Goal: Task Accomplishment & Management: Use online tool/utility

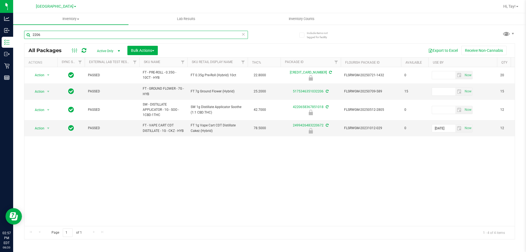
click at [202, 37] on input "2206" at bounding box center [136, 35] width 224 height 8
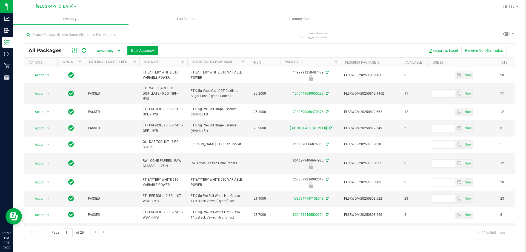
click at [273, 46] on div "Export to Excel Receive Non-Cannabis" at bounding box center [336, 50] width 349 height 9
click at [59, 34] on input "text" at bounding box center [136, 35] width 224 height 8
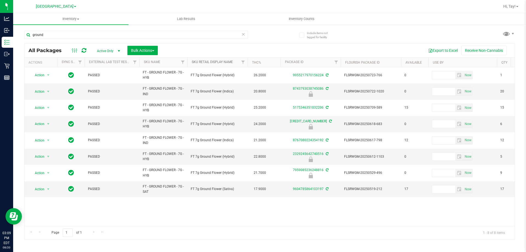
click at [231, 62] on link "Sku Retail Display Name" at bounding box center [212, 62] width 41 height 4
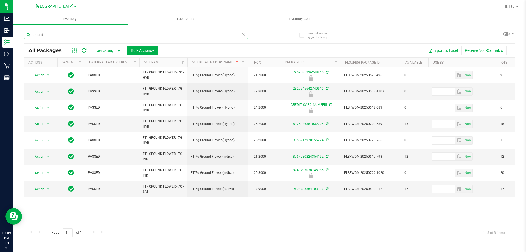
click at [59, 33] on input "ground" at bounding box center [136, 35] width 224 height 8
type input "g"
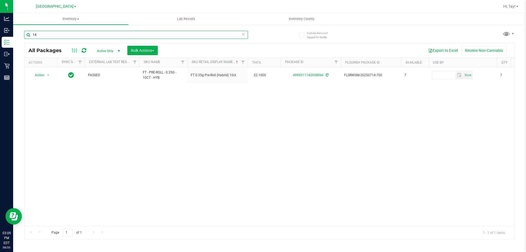
type input "1"
type input "2"
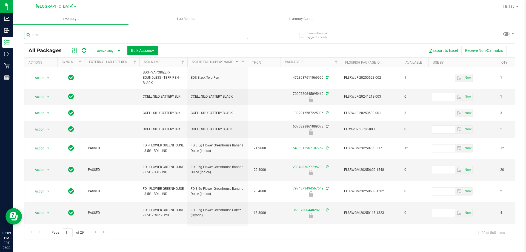
type input "mint"
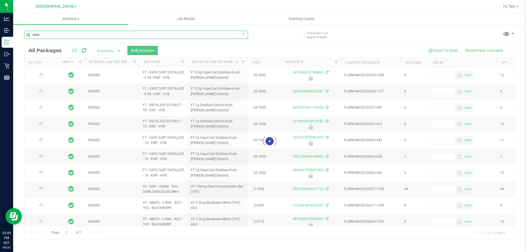
type input "2025-11-24"
type input "2025-12-14"
type input "2025-12-20"
type input "2025-12-02"
type input "2025-12-21"
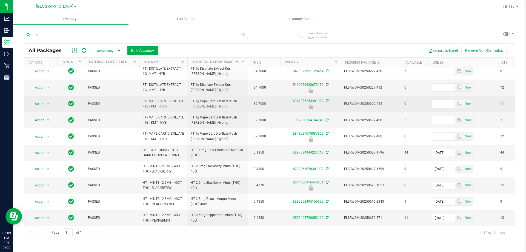
scroll to position [41, 0]
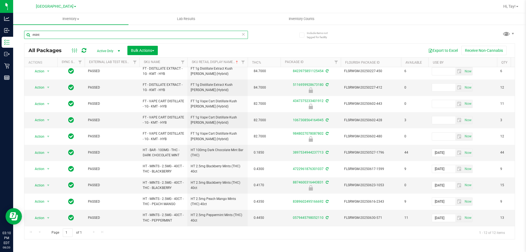
click at [155, 37] on input "mint" at bounding box center [136, 35] width 224 height 8
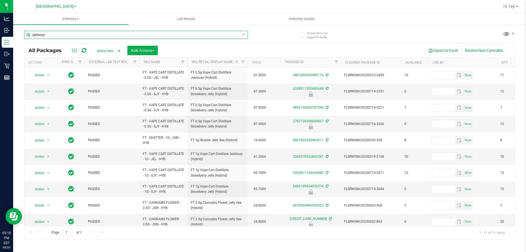
type input "jealousy"
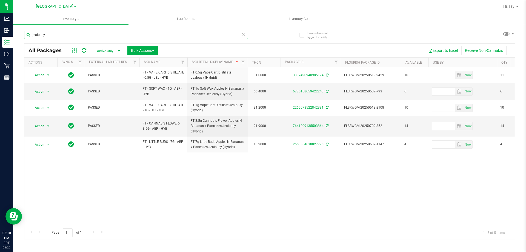
click at [110, 34] on input "jealousy" at bounding box center [136, 35] width 224 height 8
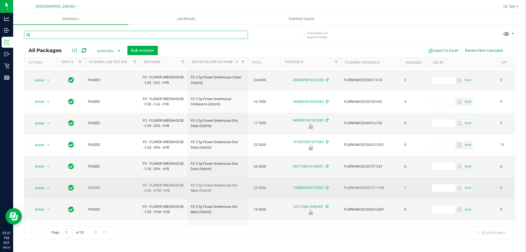
scroll to position [176, 0]
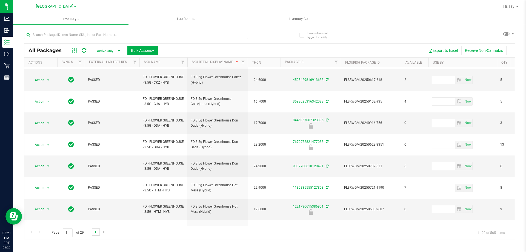
click at [96, 230] on span "Go to the next page" at bounding box center [96, 232] width 4 height 4
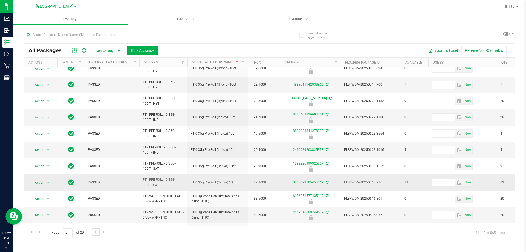
scroll to position [171, 0]
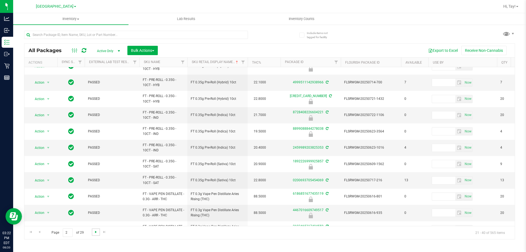
click at [97, 232] on span "Go to the next page" at bounding box center [96, 232] width 4 height 4
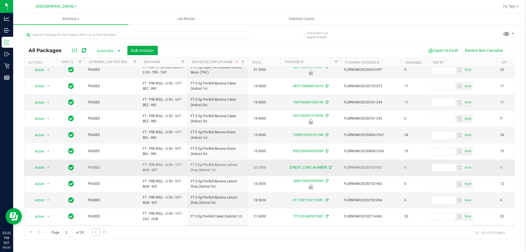
scroll to position [171, 0]
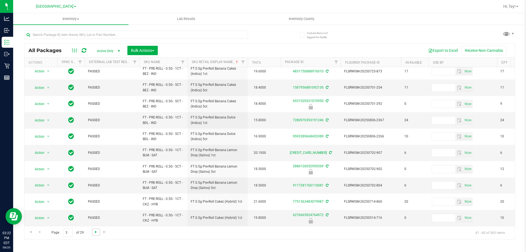
click at [96, 233] on span "Go to the next page" at bounding box center [96, 232] width 4 height 4
click at [96, 228] on link "Go to the next page" at bounding box center [96, 231] width 8 height 7
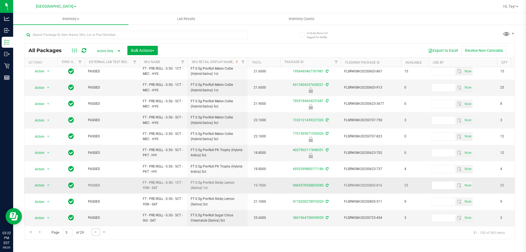
scroll to position [171, 0]
click at [97, 231] on span "Go to the next page" at bounding box center [96, 232] width 4 height 4
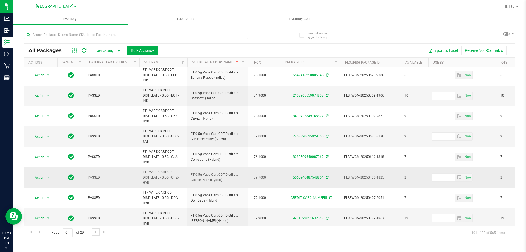
scroll to position [212, 0]
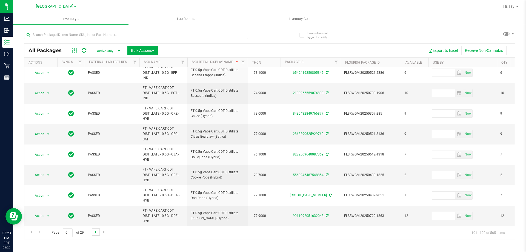
click at [95, 233] on span "Go to the next page" at bounding box center [96, 232] width 4 height 4
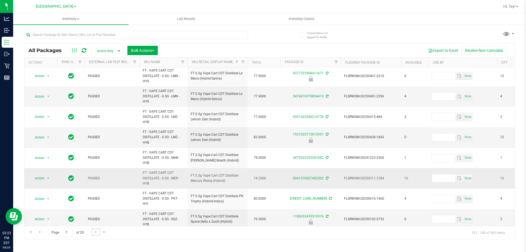
scroll to position [254, 0]
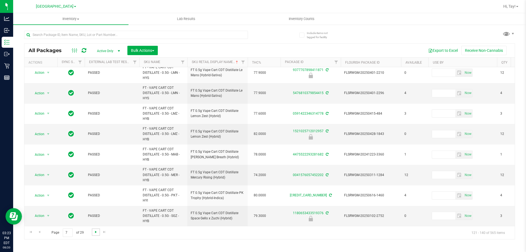
click at [97, 232] on span "Go to the next page" at bounding box center [96, 232] width 4 height 4
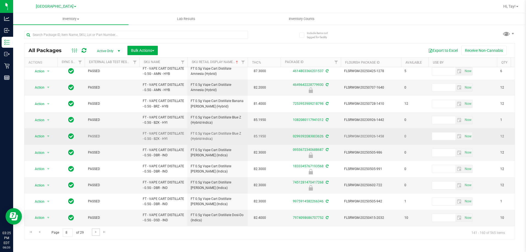
scroll to position [202, 0]
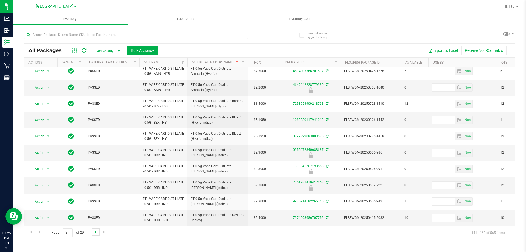
click at [96, 230] on span "Go to the next page" at bounding box center [96, 232] width 4 height 4
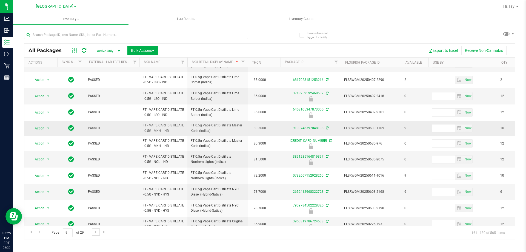
scroll to position [168, 0]
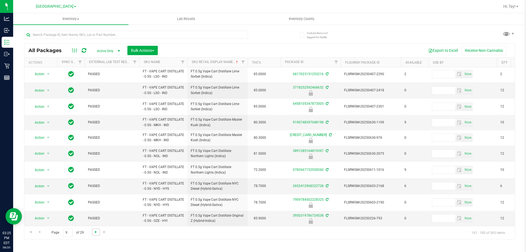
click at [94, 233] on span "Go to the next page" at bounding box center [96, 232] width 4 height 4
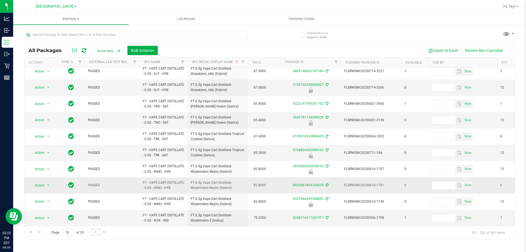
scroll to position [185, 0]
click at [94, 232] on span "Go to the next page" at bounding box center [96, 232] width 4 height 4
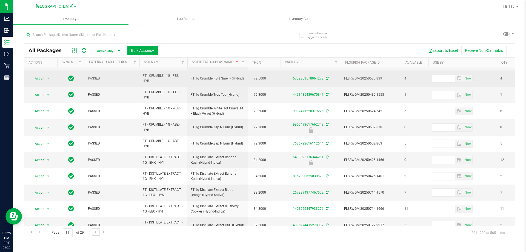
scroll to position [137, 0]
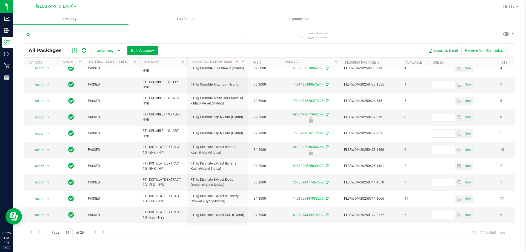
click at [171, 37] on input "text" at bounding box center [136, 35] width 224 height 8
type input "gpn"
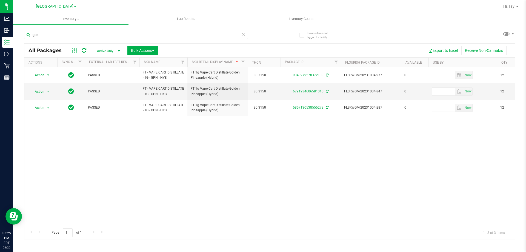
click at [291, 153] on div "Action Action Edit attributes Global inventory Locate package Package audit log…" at bounding box center [269, 146] width 491 height 159
click at [41, 35] on input "gpn" at bounding box center [136, 35] width 224 height 8
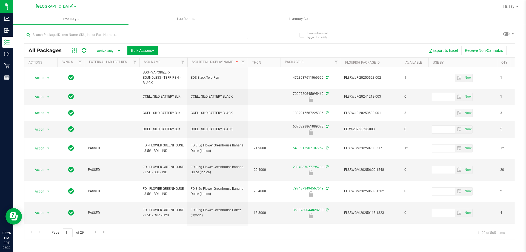
click at [247, 52] on div "Export to Excel Receive Non-Cannabis" at bounding box center [336, 50] width 349 height 9
click at [220, 34] on input "text" at bounding box center [136, 35] width 224 height 8
type input "sbc"
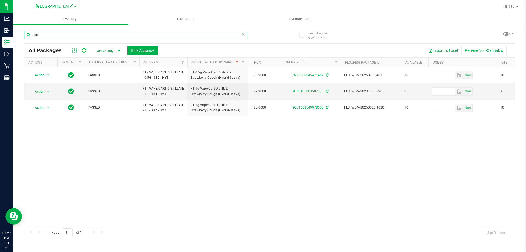
click at [183, 36] on input "sbc" at bounding box center [136, 35] width 224 height 8
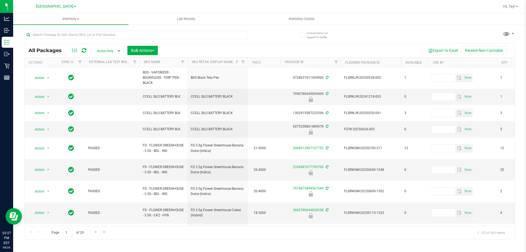
click at [253, 37] on div at bounding box center [147, 35] width 246 height 18
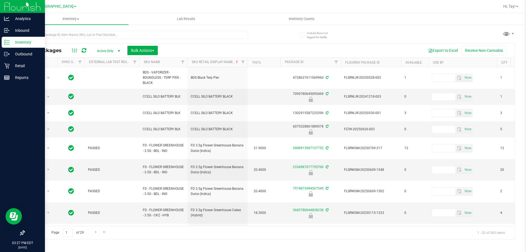
click at [9, 45] on icon at bounding box center [6, 41] width 5 height 5
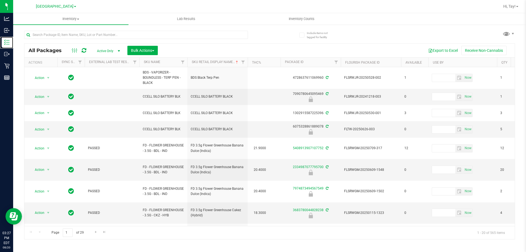
scroll to position [27, 0]
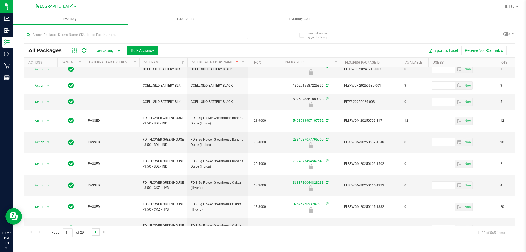
click at [97, 233] on span "Go to the next page" at bounding box center [96, 232] width 4 height 4
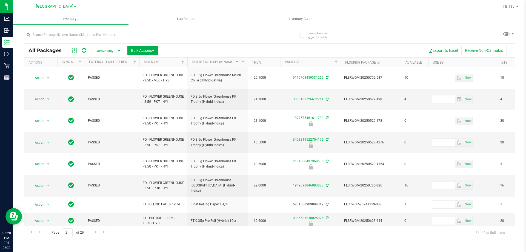
click at [73, 29] on div at bounding box center [147, 35] width 246 height 18
click at [70, 37] on input "text" at bounding box center [136, 35] width 224 height 8
type input "sbc"
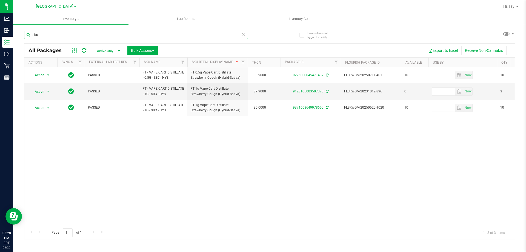
click at [212, 35] on input "sbc" at bounding box center [136, 35] width 224 height 8
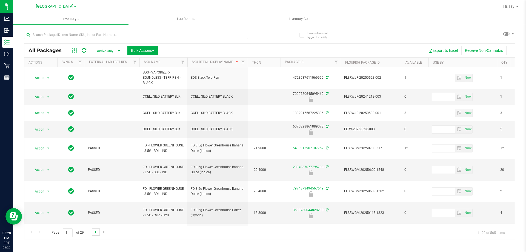
click at [96, 234] on span "Go to the next page" at bounding box center [96, 232] width 4 height 4
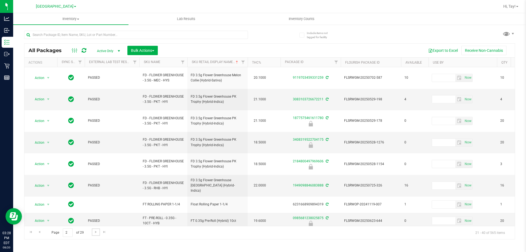
click at [96, 233] on span "Go to the next page" at bounding box center [96, 232] width 4 height 4
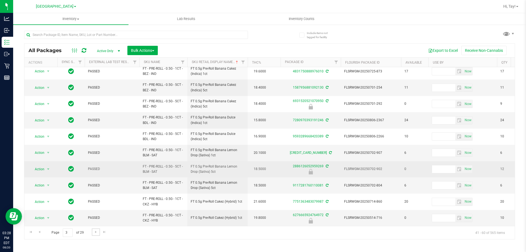
scroll to position [171, 0]
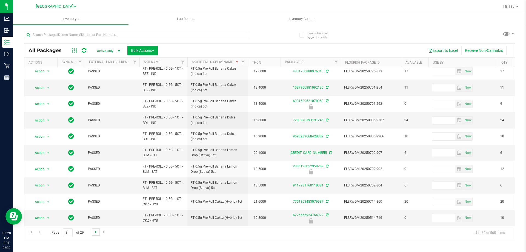
click at [94, 230] on span "Go to the next page" at bounding box center [96, 232] width 4 height 4
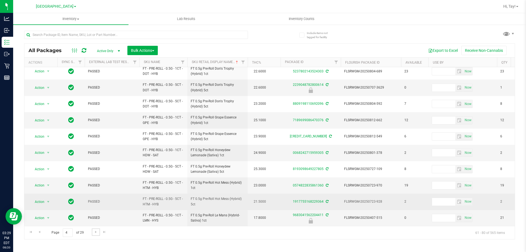
scroll to position [171, 0]
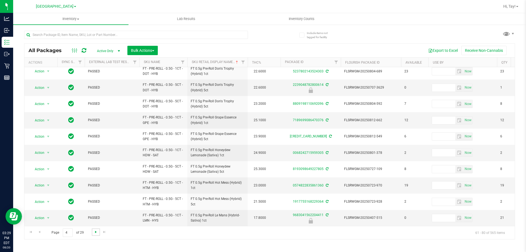
click at [94, 233] on span "Go to the next page" at bounding box center [96, 232] width 4 height 4
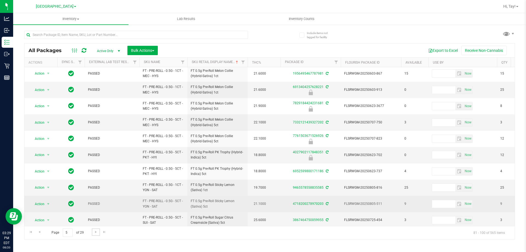
scroll to position [171, 0]
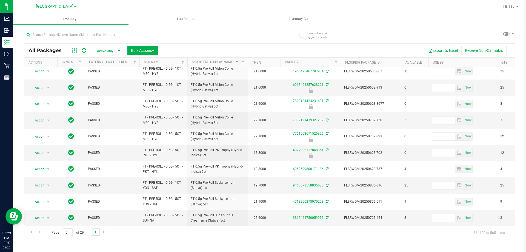
click at [95, 233] on span "Go to the next page" at bounding box center [96, 232] width 4 height 4
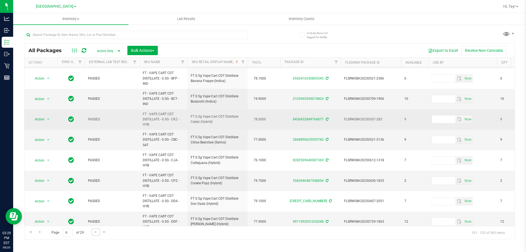
scroll to position [212, 0]
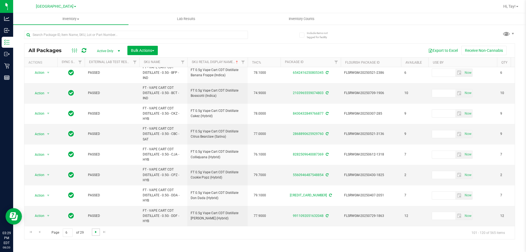
click at [95, 231] on span "Go to the next page" at bounding box center [96, 232] width 4 height 4
click at [94, 232] on span "Go to the next page" at bounding box center [96, 232] width 4 height 4
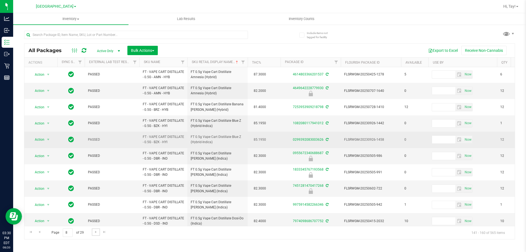
scroll to position [202, 0]
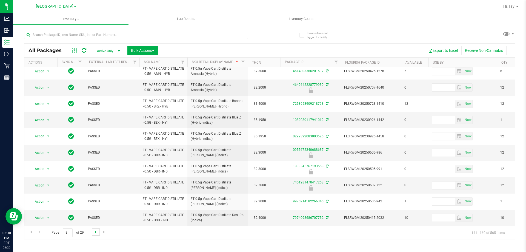
click at [96, 233] on span "Go to the next page" at bounding box center [96, 232] width 4 height 4
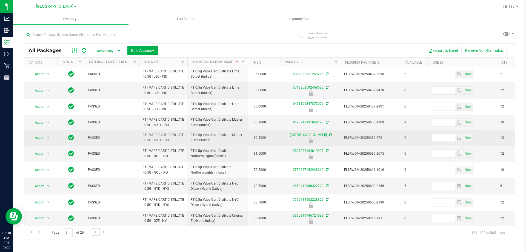
scroll to position [168, 0]
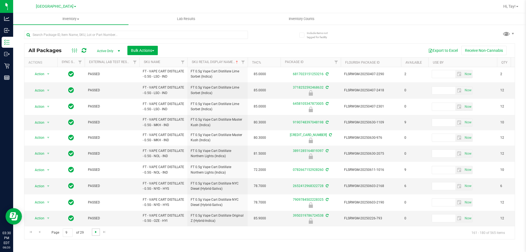
click at [94, 232] on span "Go to the next page" at bounding box center [96, 232] width 4 height 4
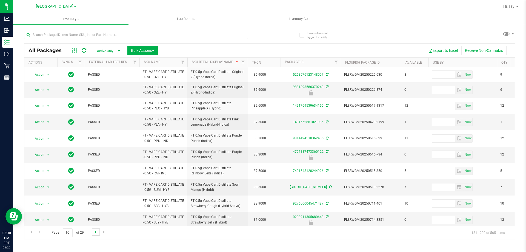
click at [94, 232] on span "Go to the next page" at bounding box center [96, 232] width 4 height 4
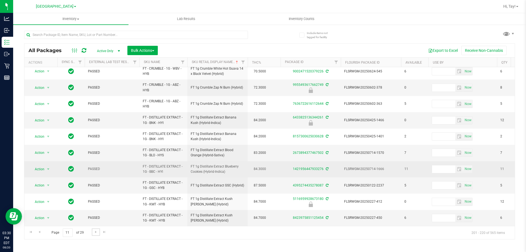
scroll to position [171, 0]
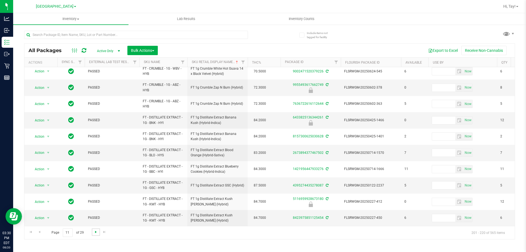
click at [95, 232] on span "Go to the next page" at bounding box center [96, 232] width 4 height 4
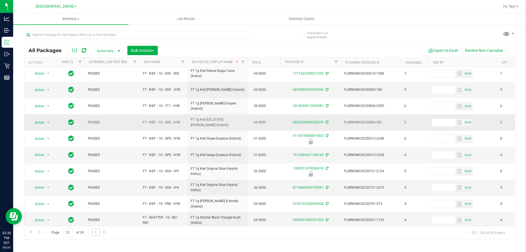
scroll to position [171, 0]
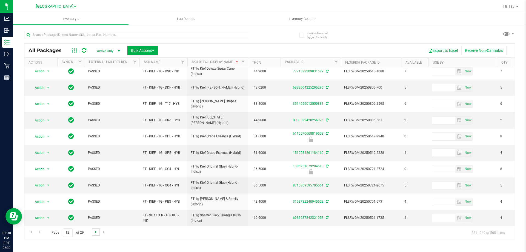
click at [96, 230] on span "Go to the next page" at bounding box center [96, 232] width 4 height 4
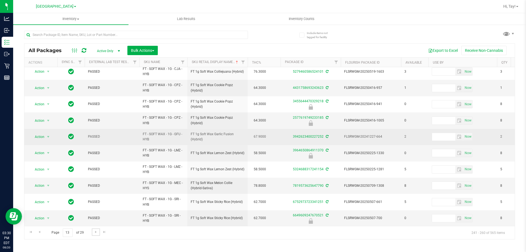
scroll to position [171, 0]
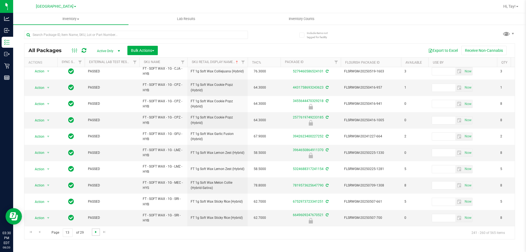
click at [95, 234] on span "Go to the next page" at bounding box center [96, 232] width 4 height 4
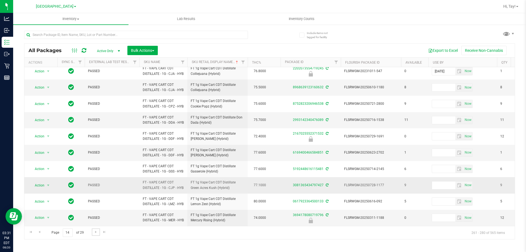
scroll to position [208, 0]
click at [94, 232] on span "Go to the next page" at bounding box center [96, 232] width 4 height 4
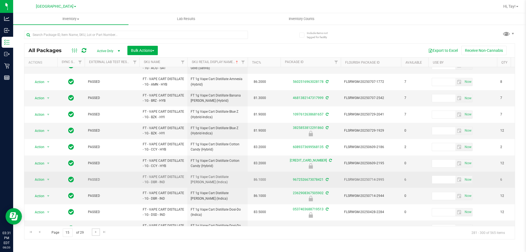
scroll to position [187, 0]
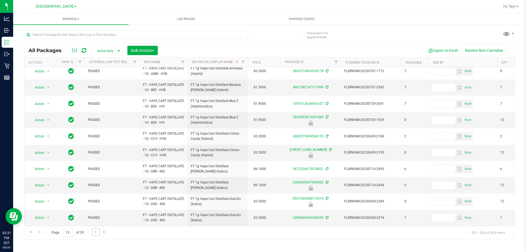
click at [95, 235] on link "Go to the next page" at bounding box center [96, 231] width 8 height 7
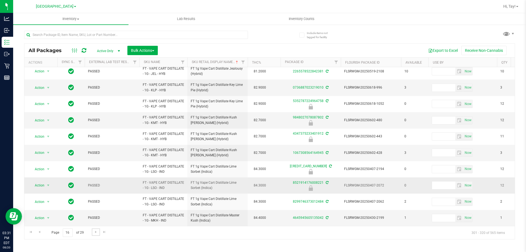
scroll to position [171, 0]
click at [96, 233] on span "Go to the next page" at bounding box center [96, 232] width 4 height 4
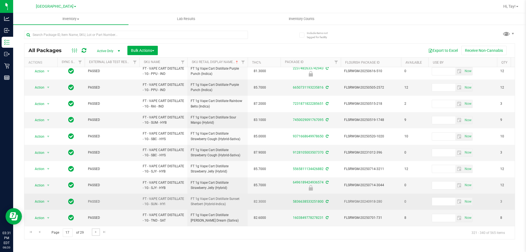
scroll to position [168, 0]
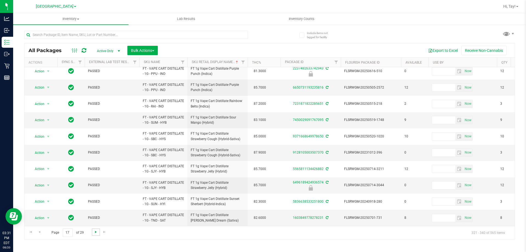
click at [97, 232] on span "Go to the next page" at bounding box center [96, 232] width 4 height 4
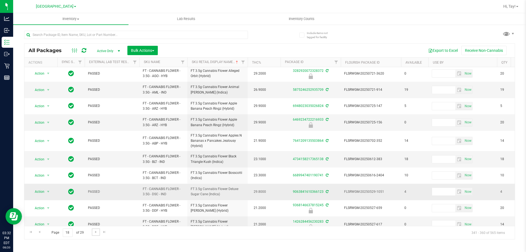
scroll to position [175, 0]
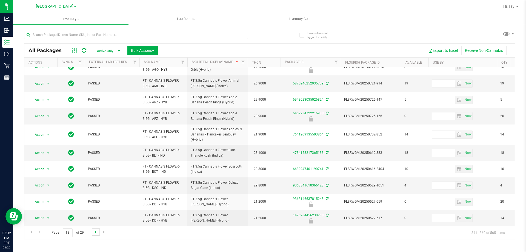
click at [94, 234] on span "Go to the next page" at bounding box center [96, 232] width 4 height 4
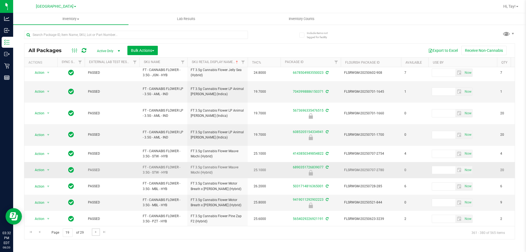
scroll to position [171, 0]
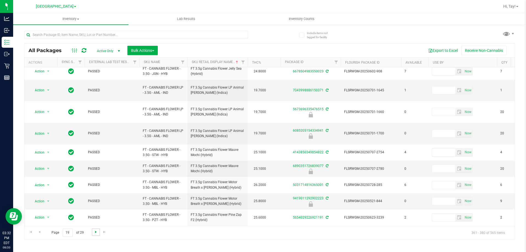
click at [97, 231] on span "Go to the next page" at bounding box center [96, 232] width 4 height 4
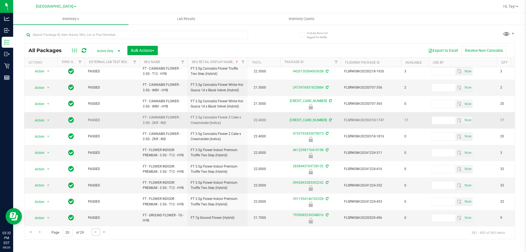
scroll to position [171, 0]
click at [96, 232] on span "Go to the next page" at bounding box center [96, 232] width 4 height 4
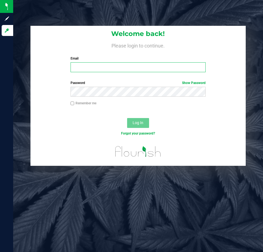
click at [81, 70] on input "Email" at bounding box center [137, 67] width 135 height 10
click at [105, 64] on input "Email" at bounding box center [137, 67] width 135 height 10
click at [101, 68] on input "Email" at bounding box center [137, 67] width 135 height 10
type input "[EMAIL_ADDRESS][DOMAIN_NAME]"
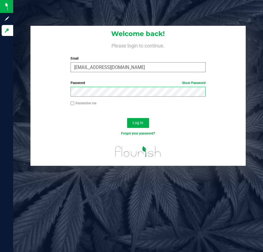
click at [127, 118] on button "Log In" at bounding box center [138, 123] width 22 height 10
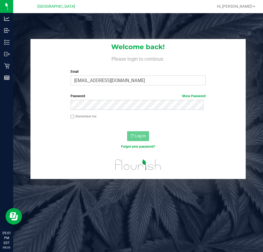
click at [15, 44] on div "Welcome back! Please login to continue. Email [EMAIL_ADDRESS][DOMAIN_NAME] Requ…" at bounding box center [138, 109] width 258 height 140
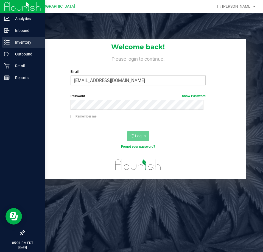
click at [12, 44] on p "Inventory" at bounding box center [26, 42] width 33 height 7
click at [16, 44] on p "Inventory" at bounding box center [26, 42] width 33 height 7
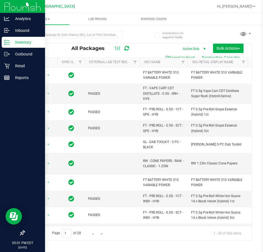
click at [15, 45] on p "Inventory" at bounding box center [26, 42] width 33 height 7
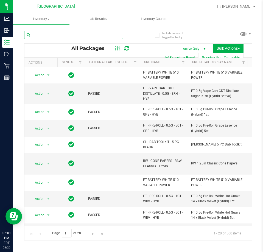
click at [86, 35] on input "text" at bounding box center [73, 35] width 99 height 8
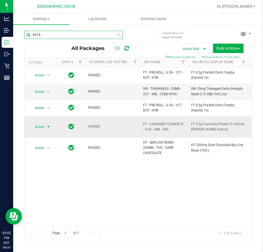
type input "6515"
click at [47, 126] on span "select" at bounding box center [48, 127] width 7 height 8
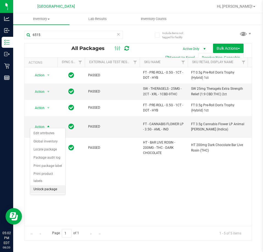
click at [44, 185] on li "Unlock package" at bounding box center [47, 189] width 35 height 8
